Goal: Information Seeking & Learning: Learn about a topic

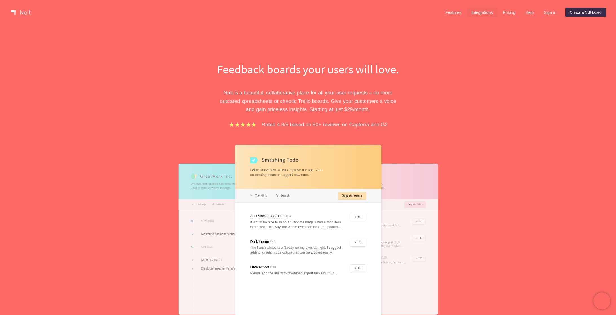
click at [476, 12] on link "Integrations" at bounding box center [482, 12] width 30 height 9
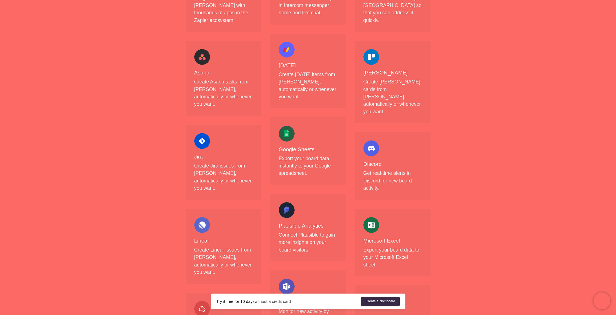
scroll to position [169, 0]
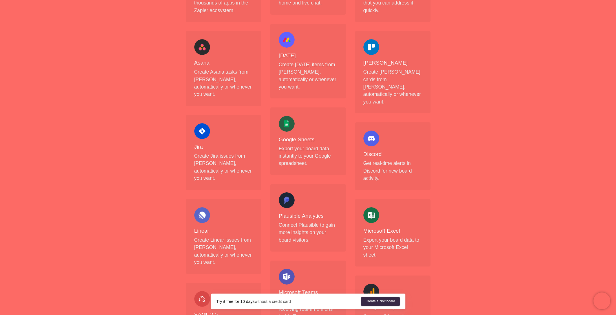
click at [203, 123] on div at bounding box center [202, 131] width 16 height 16
drag, startPoint x: 197, startPoint y: 129, endPoint x: 200, endPoint y: 133, distance: 4.4
click at [200, 144] on h4 "Jira" at bounding box center [223, 147] width 59 height 7
drag, startPoint x: 206, startPoint y: 142, endPoint x: 216, endPoint y: 145, distance: 10.4
click at [206, 152] on p "Create Jira issues from [PERSON_NAME], automatically or whenever you want." at bounding box center [223, 167] width 59 height 30
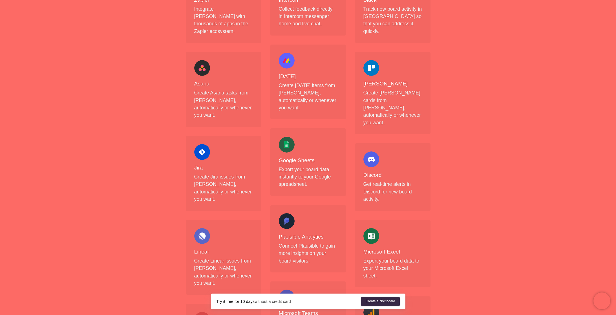
scroll to position [141, 0]
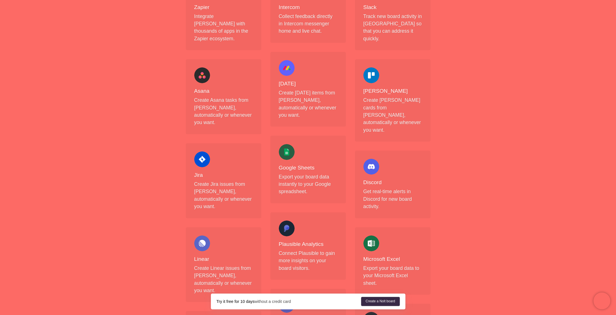
click at [204, 151] on div at bounding box center [202, 159] width 16 height 16
drag, startPoint x: 199, startPoint y: 159, endPoint x: 200, endPoint y: 161, distance: 2.9
click at [199, 172] on h4 "Jira" at bounding box center [223, 175] width 59 height 7
drag, startPoint x: 206, startPoint y: 170, endPoint x: 210, endPoint y: 169, distance: 4.0
click at [206, 181] on p "Create Jira issues from [PERSON_NAME], automatically or whenever you want." at bounding box center [223, 196] width 59 height 30
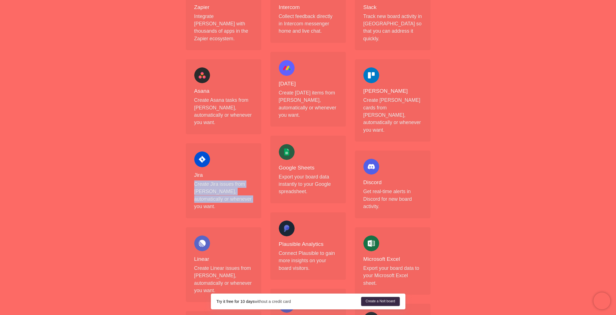
drag, startPoint x: 194, startPoint y: 168, endPoint x: 241, endPoint y: 184, distance: 50.1
click at [241, 185] on p "Create Jira issues from [PERSON_NAME], automatically or whenever you want." at bounding box center [223, 196] width 59 height 30
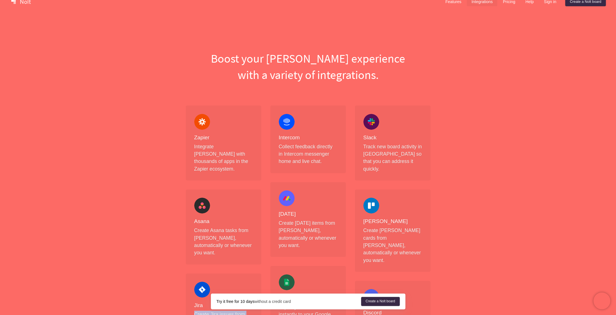
scroll to position [0, 0]
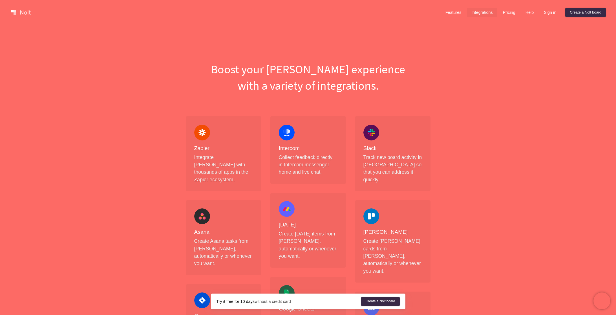
click at [24, 12] on link at bounding box center [21, 12] width 24 height 9
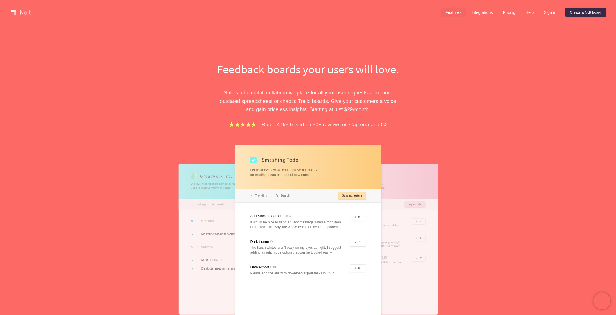
click at [456, 12] on link "Features" at bounding box center [453, 12] width 25 height 9
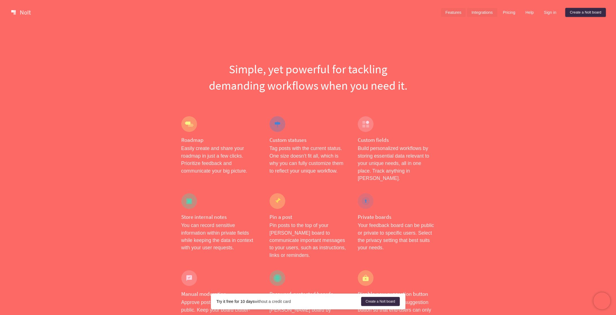
click at [488, 13] on link "Integrations" at bounding box center [482, 12] width 30 height 9
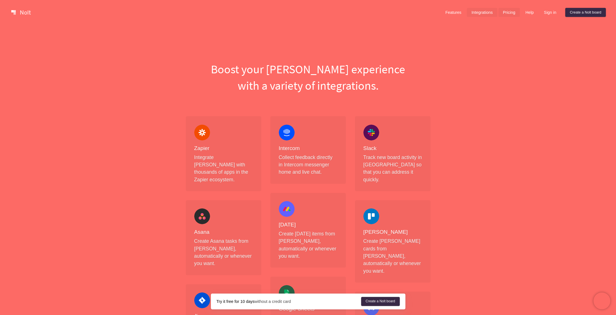
click at [510, 15] on link "Pricing" at bounding box center [509, 12] width 21 height 9
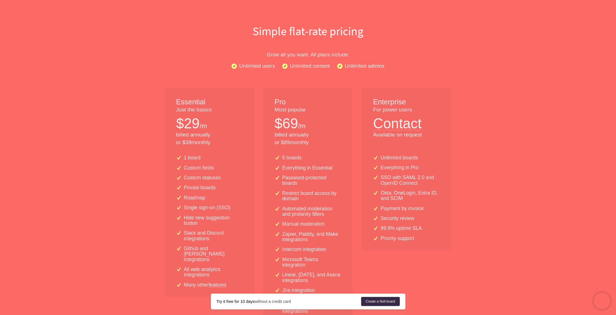
scroll to position [56, 0]
